Goal: Task Accomplishment & Management: Complete application form

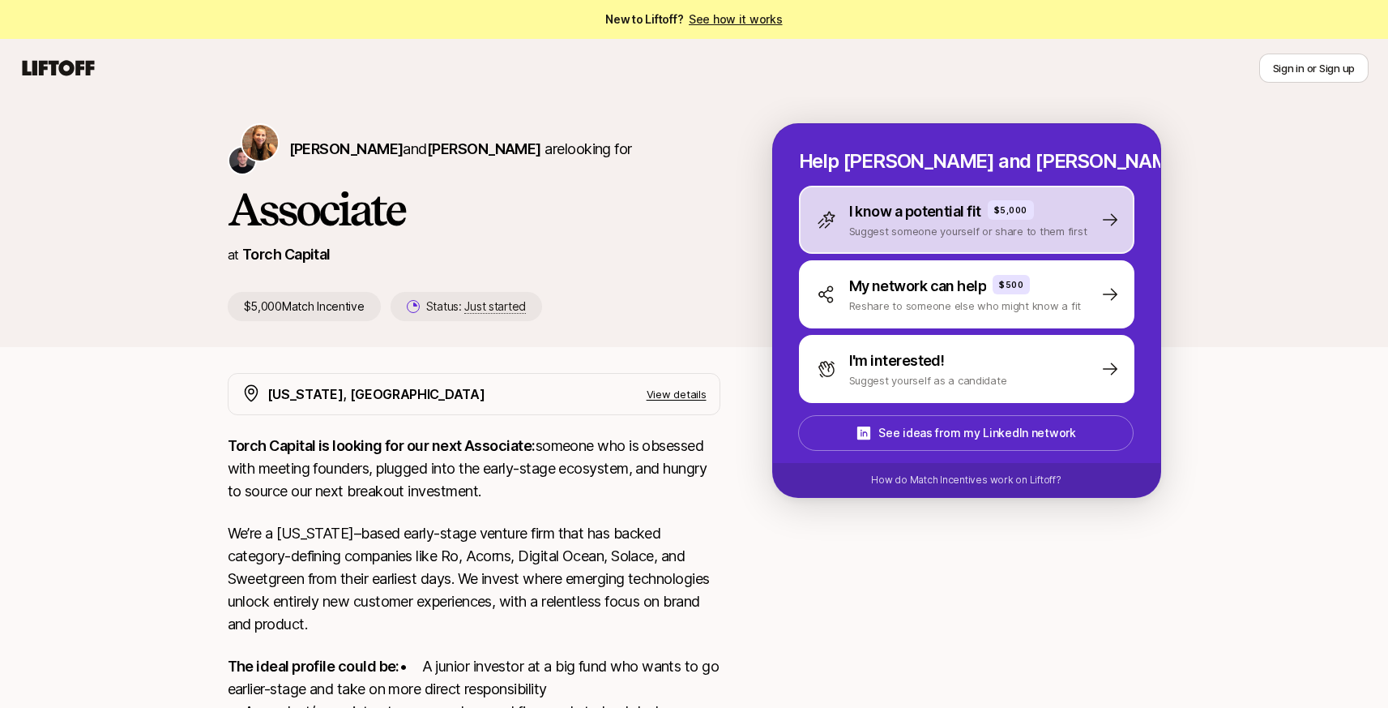
click at [889, 231] on p "Suggest someone yourself or share to them first" at bounding box center [968, 231] width 238 height 16
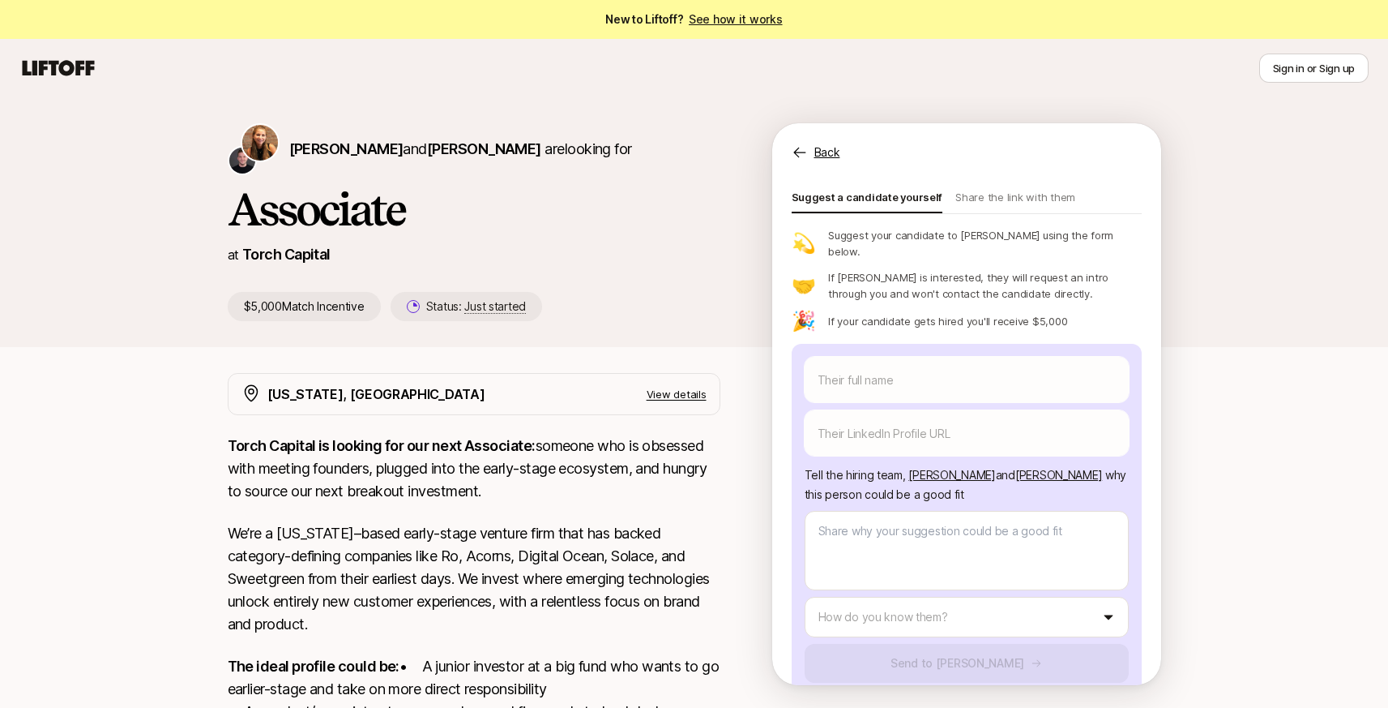
scroll to position [87, 0]
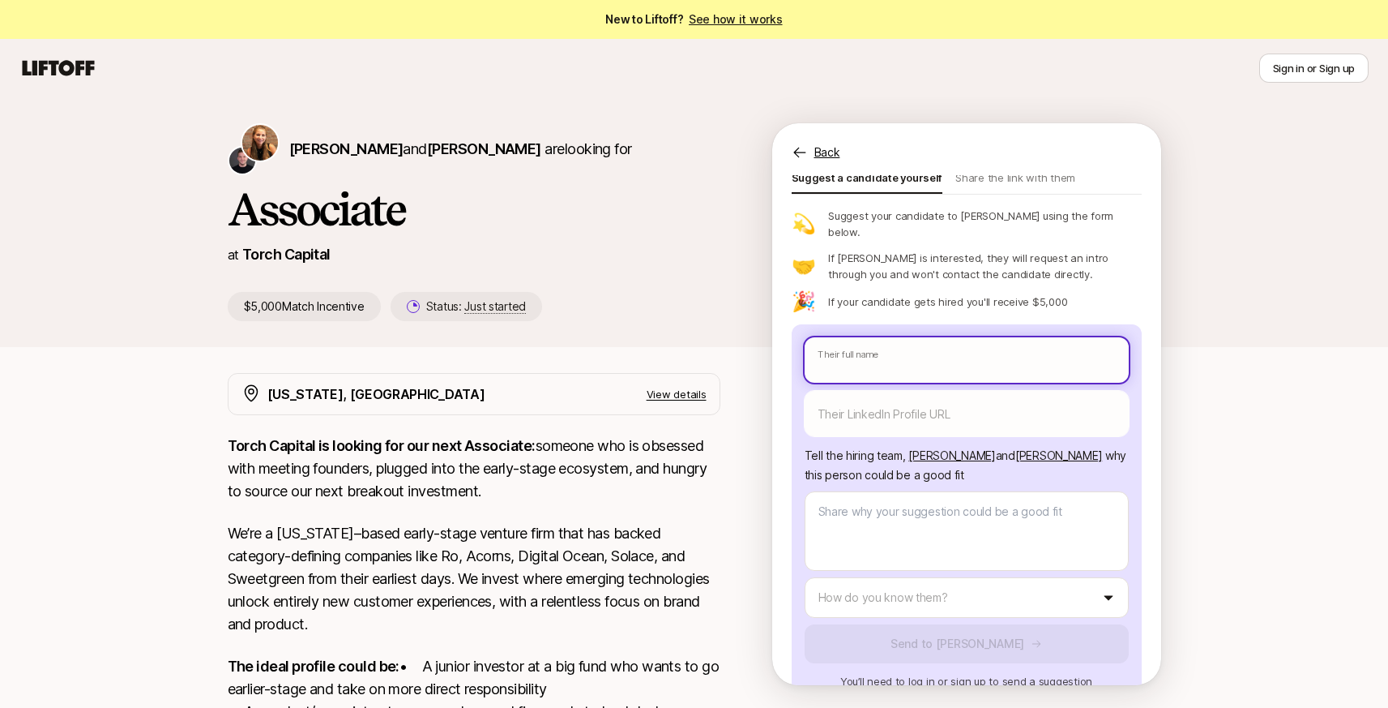
click at [901, 326] on body "New to Liftoff? See how it works Sign in or Sign up Sign in or Sign up [PERSON_…" at bounding box center [694, 354] width 1388 height 708
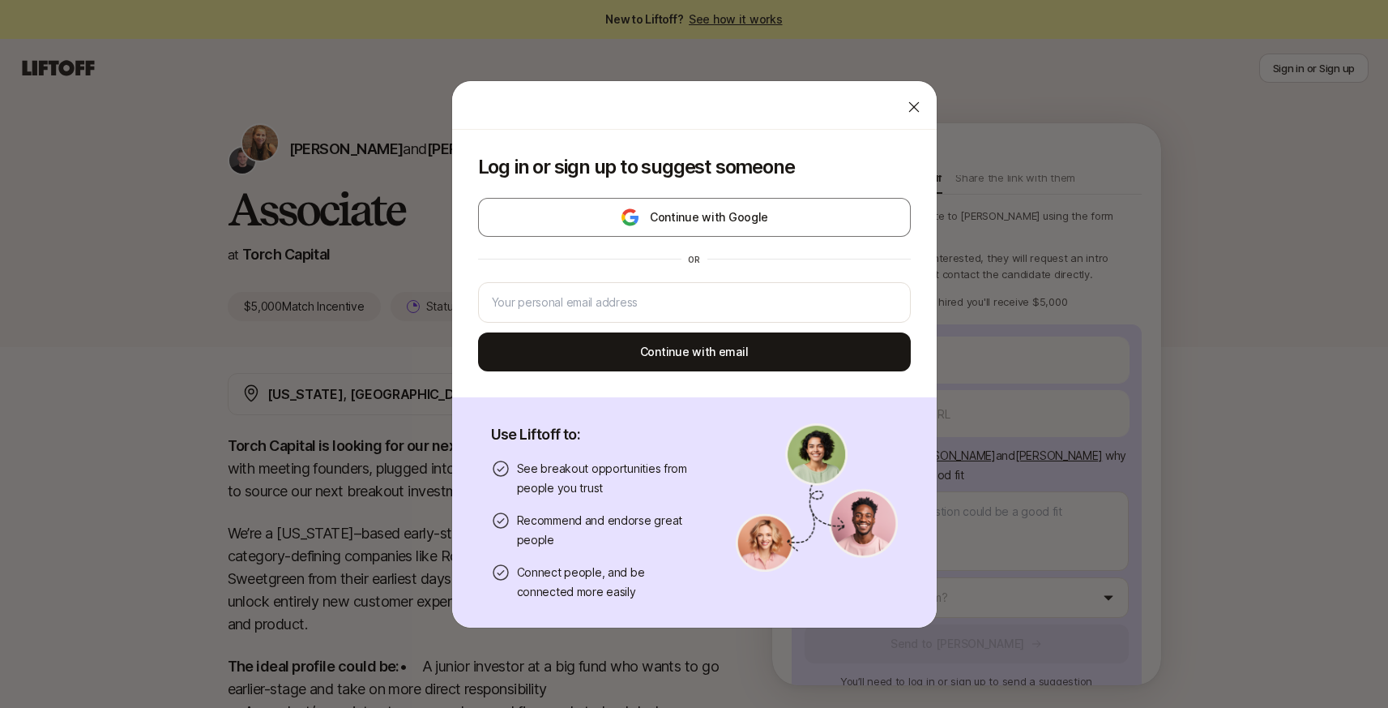
click at [906, 105] on icon at bounding box center [914, 107] width 16 height 16
type textarea "x"
click at [954, 331] on body "New to Liftoff? See how it works Sign in or Sign up Sign in or Sign up [PERSON_…" at bounding box center [694, 354] width 1388 height 708
click at [708, 307] on input "email" at bounding box center [694, 302] width 405 height 19
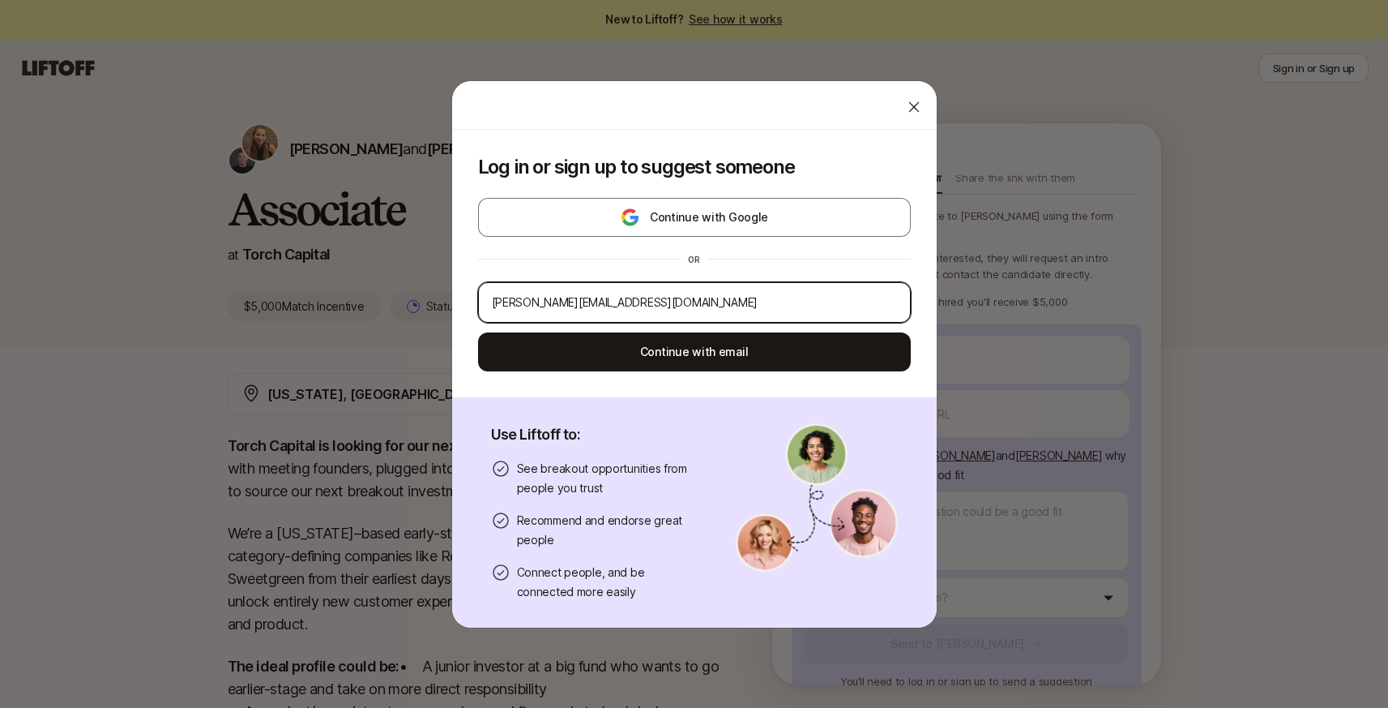
type input "[PERSON_NAME][EMAIL_ADDRESS][DOMAIN_NAME]"
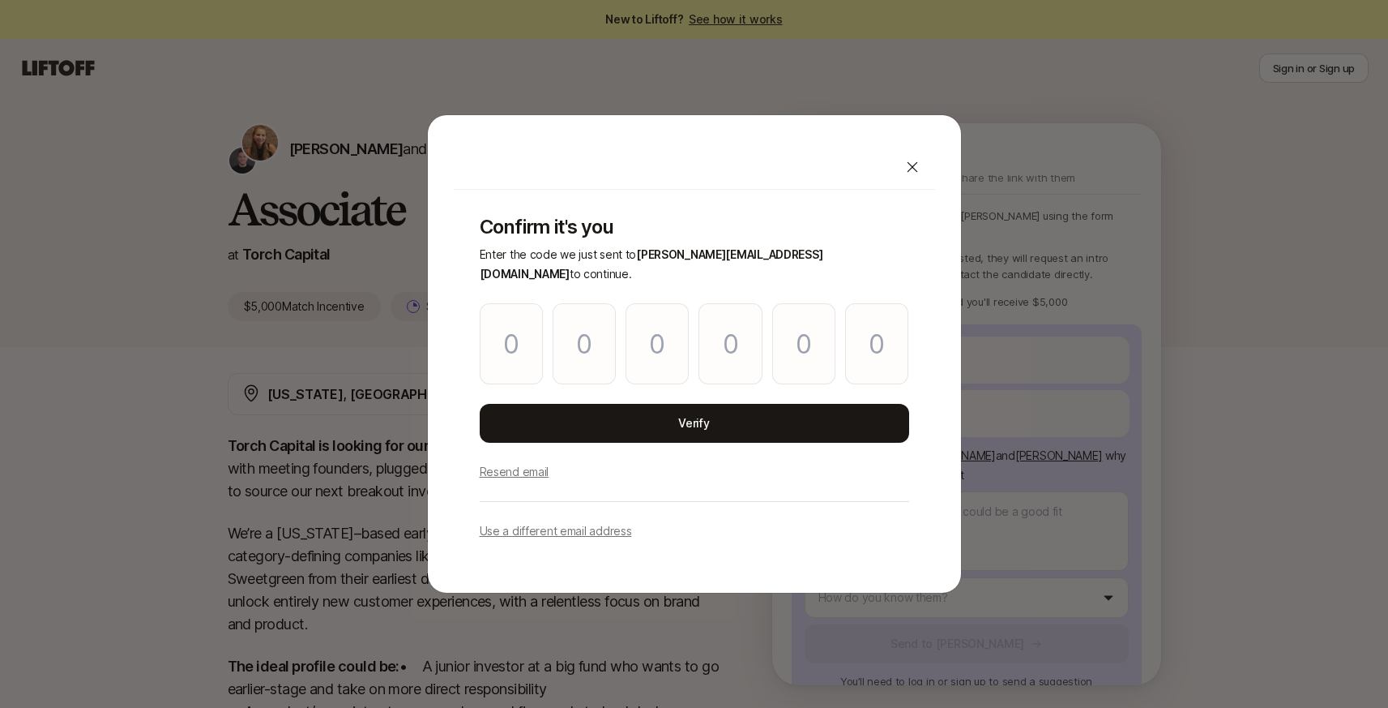
type textarea "x"
paste input "9"
type input "4"
type input "9"
type input "0"
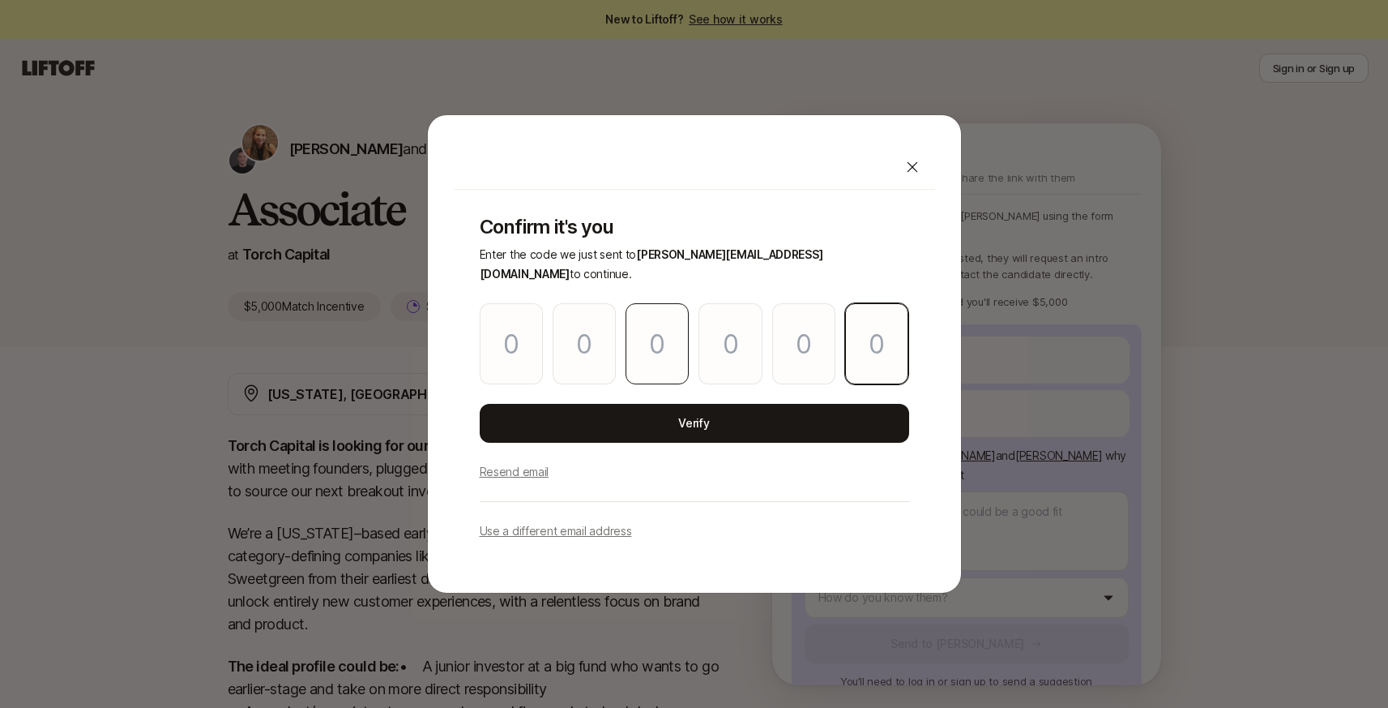
type input "0"
type input "4"
type input "9"
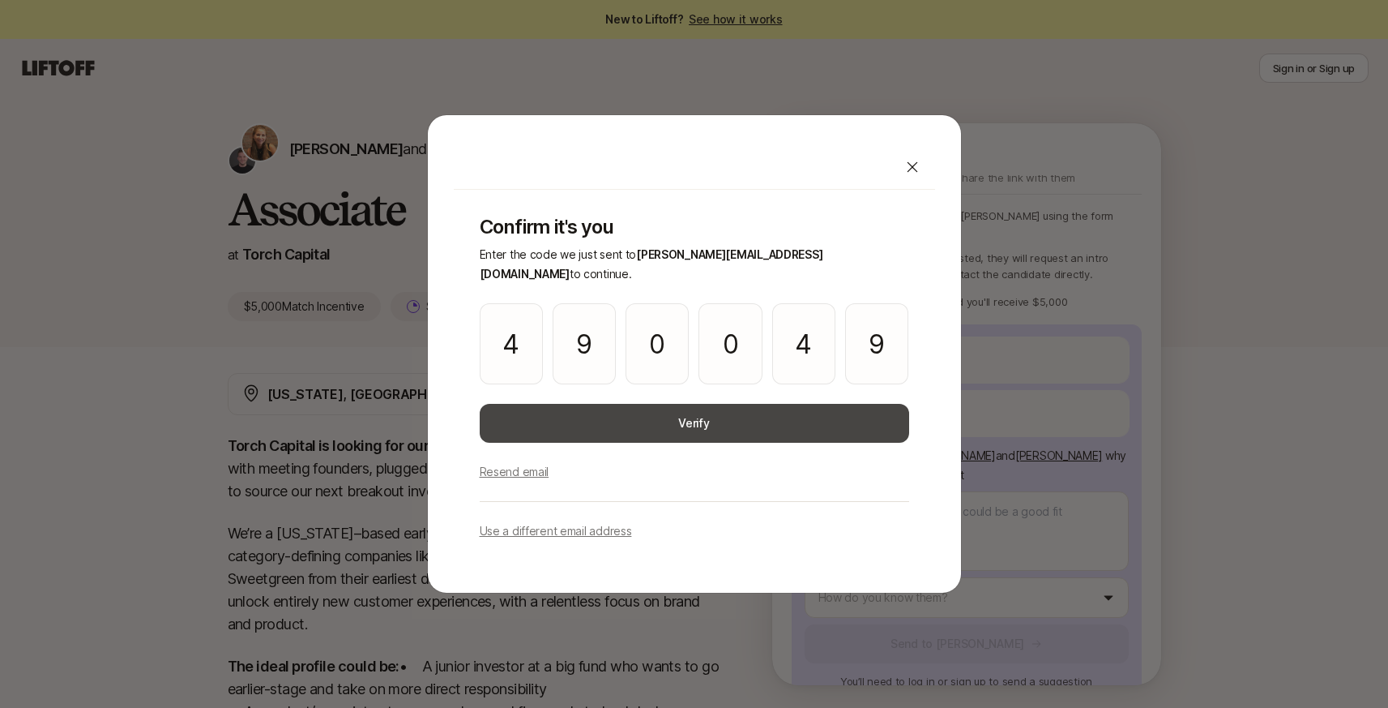
click at [682, 406] on button "Verify" at bounding box center [695, 423] width 430 height 39
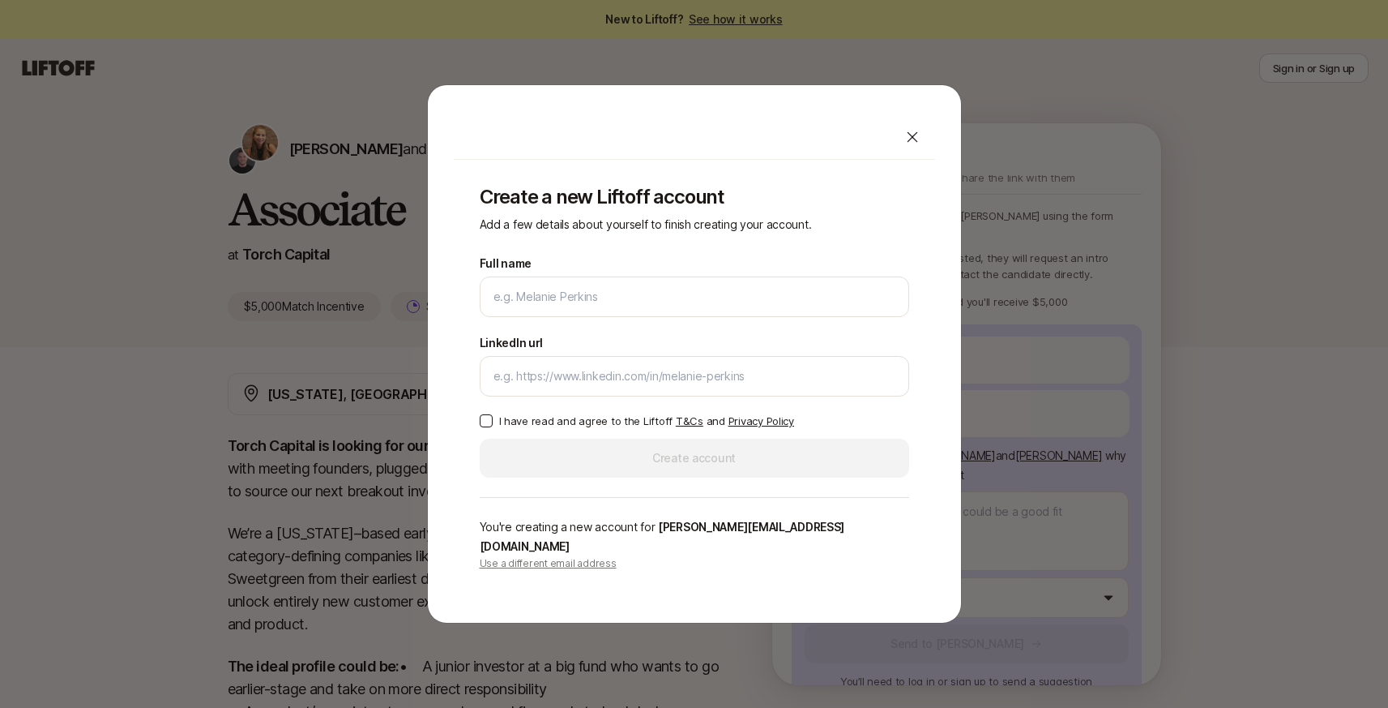
click at [683, 260] on div "Create a new Liftoff account Add a few details about yourself to finish creatin…" at bounding box center [694, 378] width 481 height 437
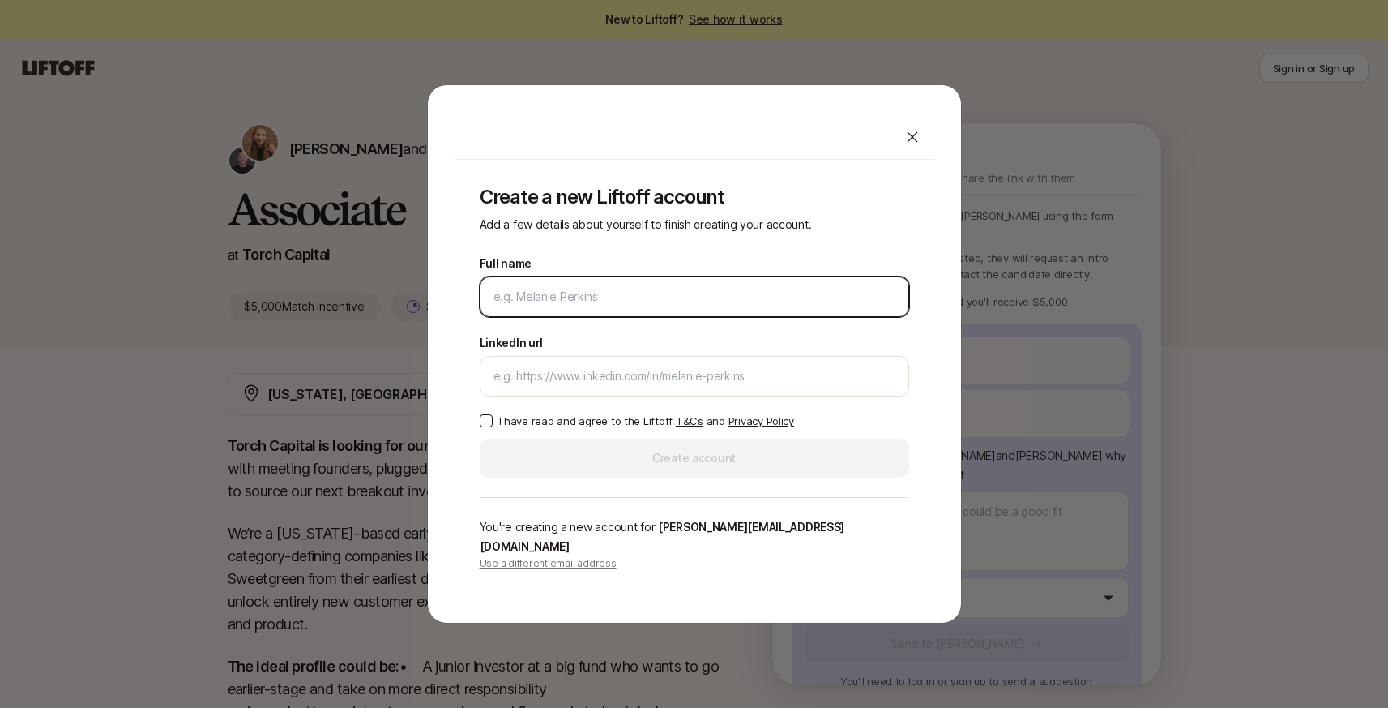
click at [600, 306] on input "Full name" at bounding box center [695, 296] width 402 height 19
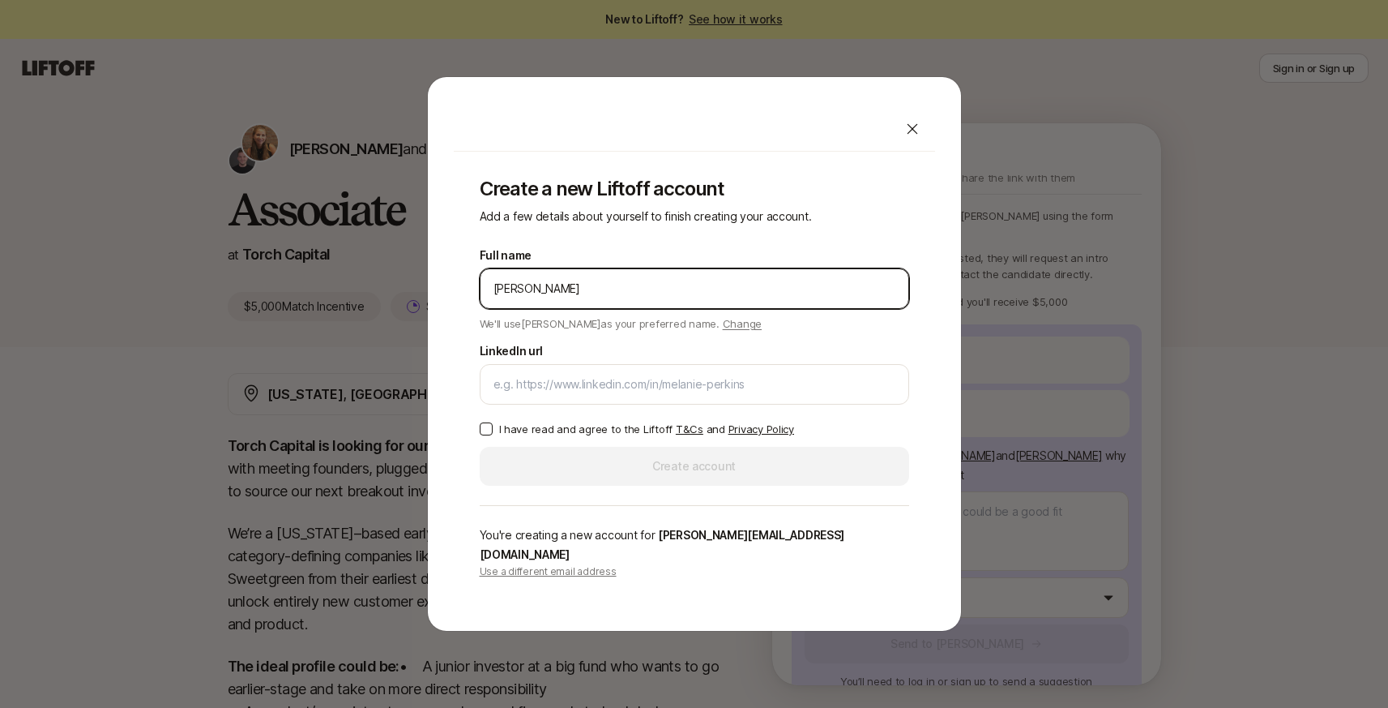
type input "[PERSON_NAME]"
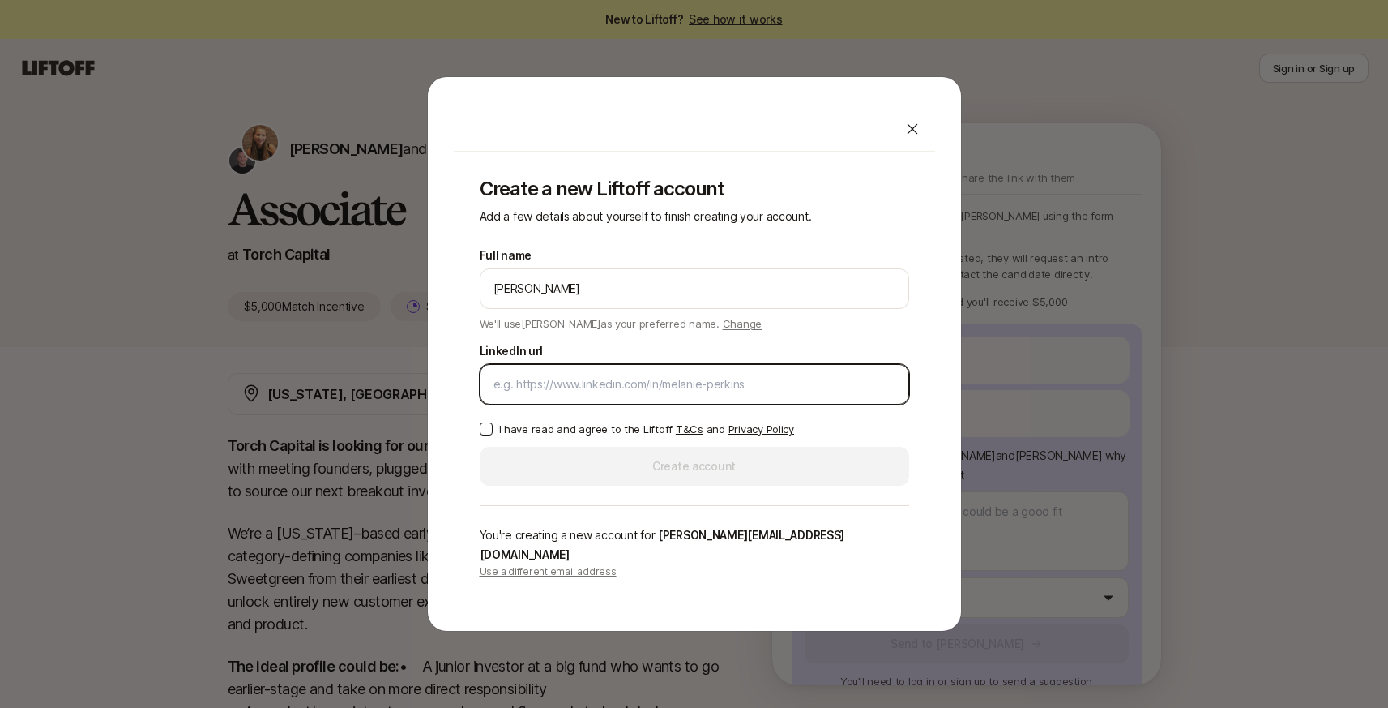
type textarea "x"
paste input "[URL][DOMAIN_NAME]"
type input "[URL][DOMAIN_NAME]"
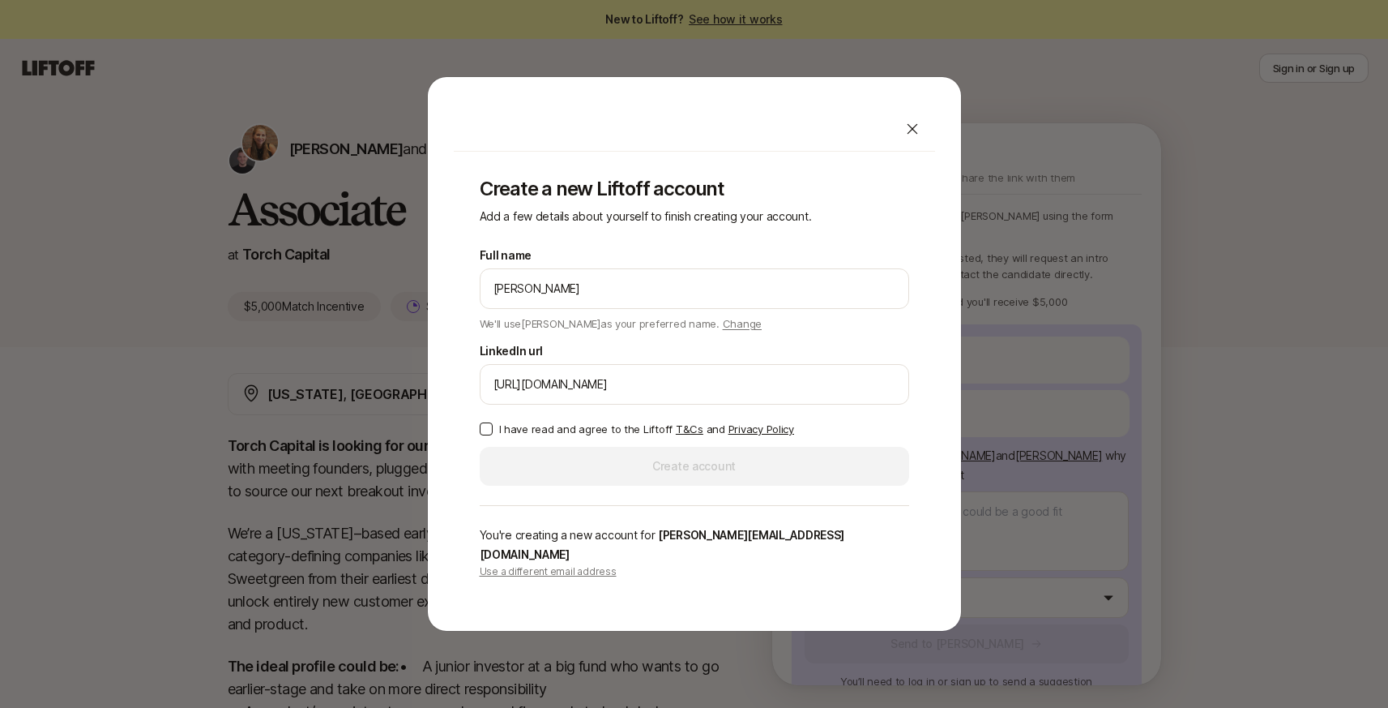
click at [507, 437] on p "I have read and agree to the Liftoff T&Cs and Privacy Policy" at bounding box center [646, 429] width 295 height 16
click at [493, 435] on button "I have read and agree to the Liftoff T&Cs and Privacy Policy" at bounding box center [486, 428] width 13 height 13
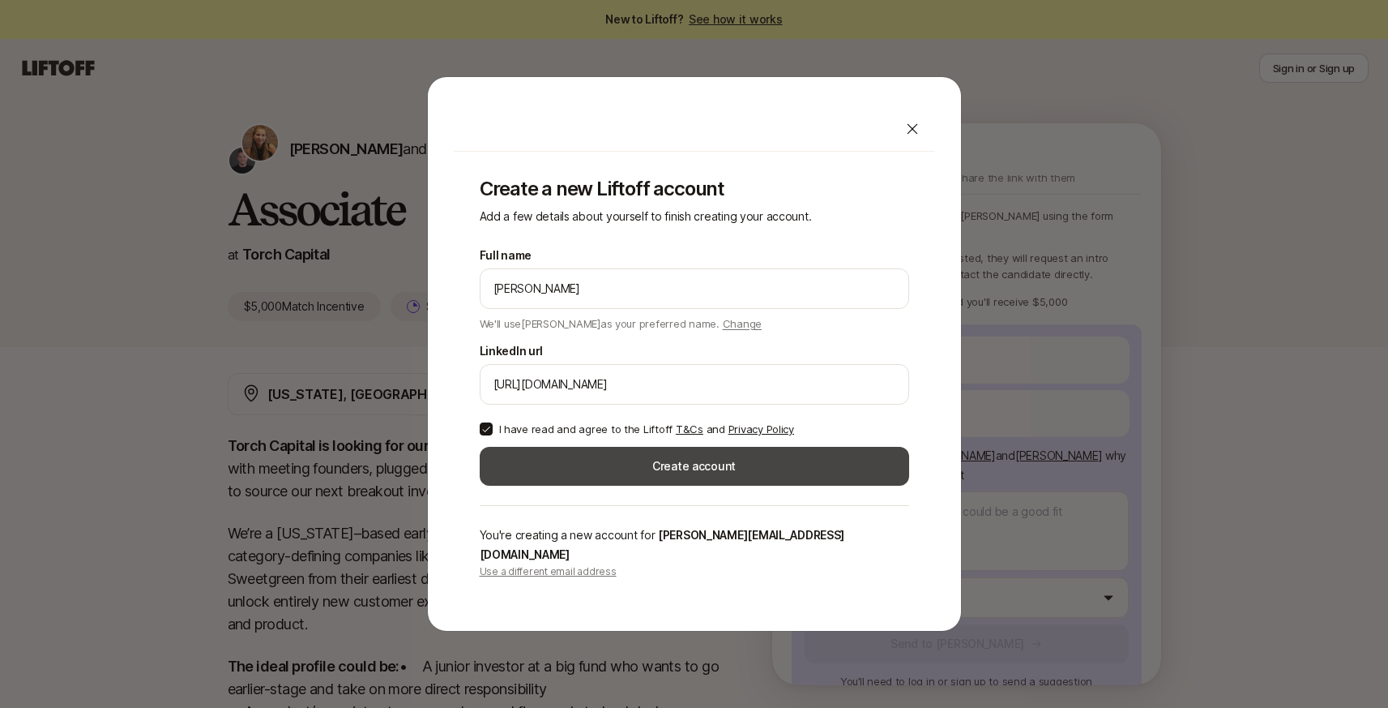
click at [612, 478] on button "Create account" at bounding box center [695, 466] width 430 height 39
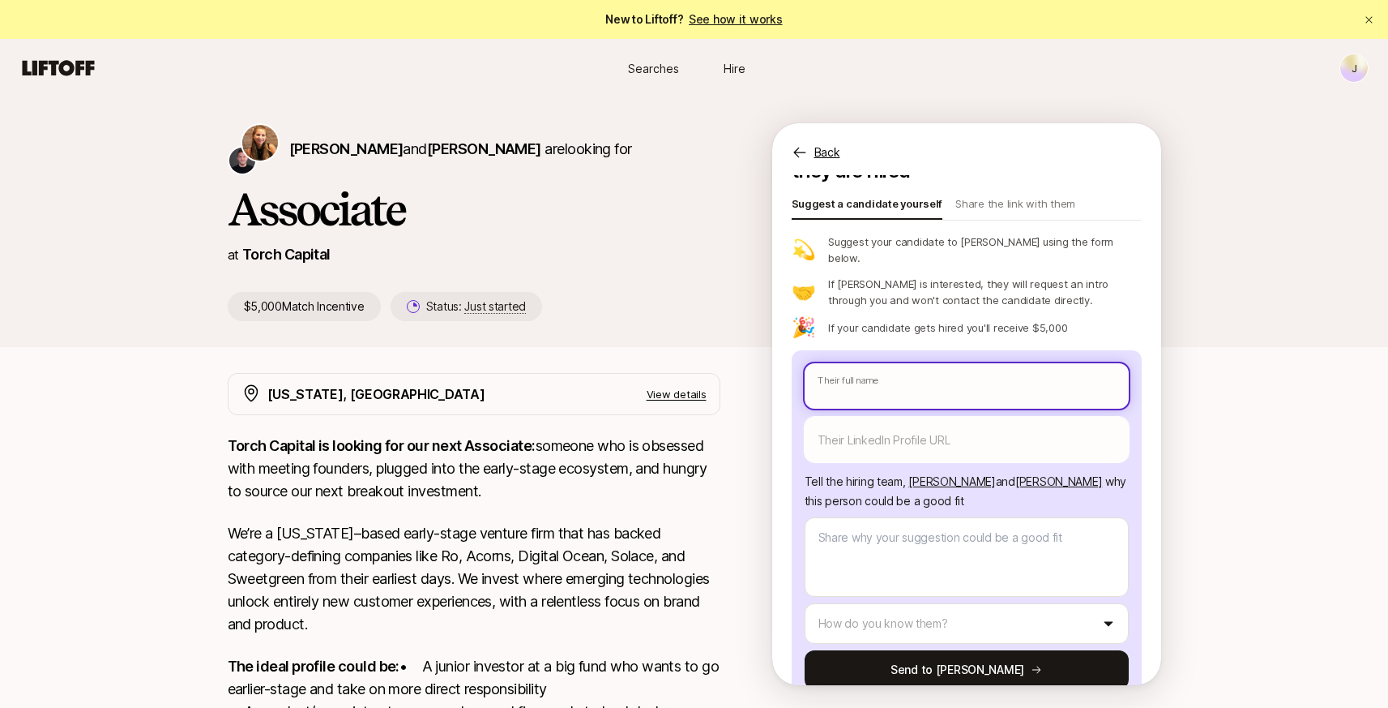
click at [909, 363] on input "text" at bounding box center [967, 385] width 324 height 45
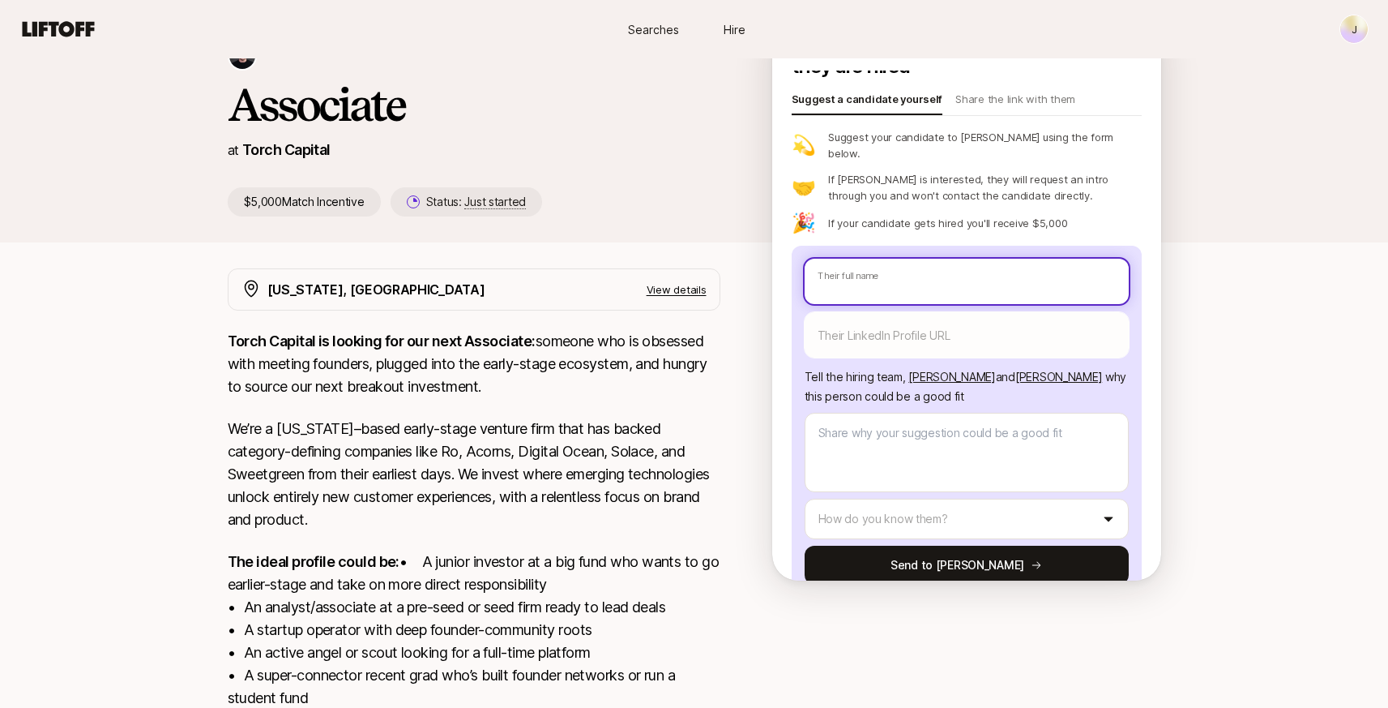
scroll to position [105, 0]
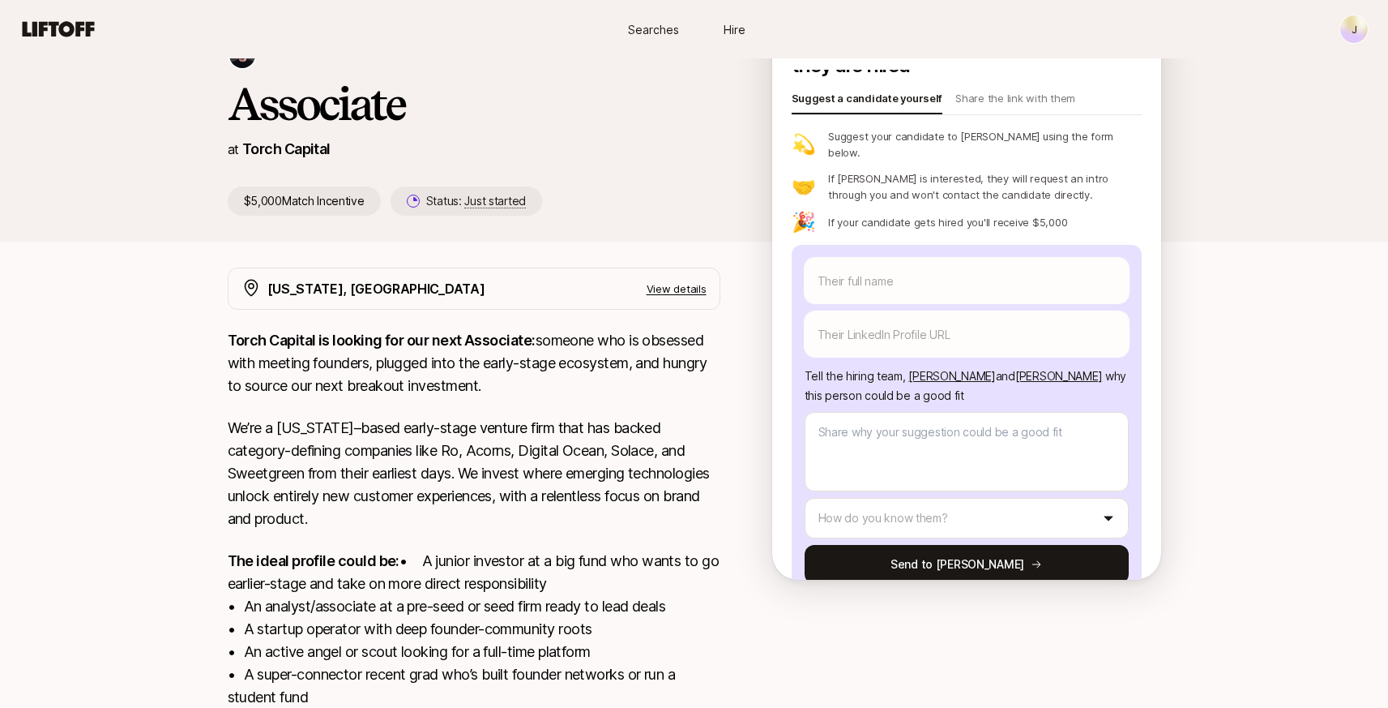
type textarea "x"
